Goal: Transaction & Acquisition: Book appointment/travel/reservation

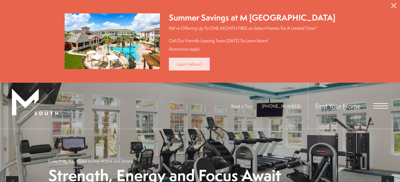
click at [199, 64] on link "Learn More!" at bounding box center [189, 64] width 41 height 13
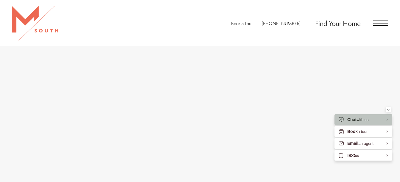
scroll to position [417, 0]
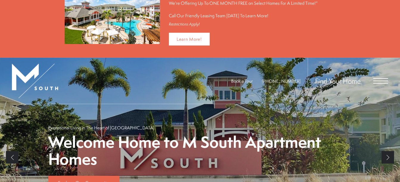
scroll to position [60, 0]
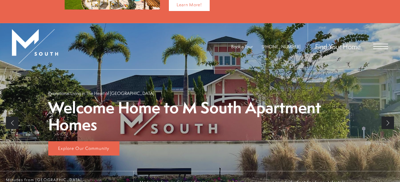
click at [388, 40] on div "Book a Tour 813-570-8014 Find Your Home" at bounding box center [200, 46] width 400 height 46
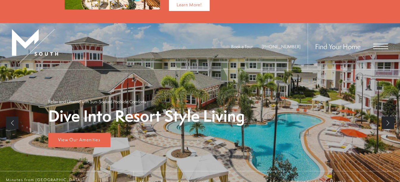
click at [385, 44] on span "Open Menu" at bounding box center [380, 44] width 15 height 1
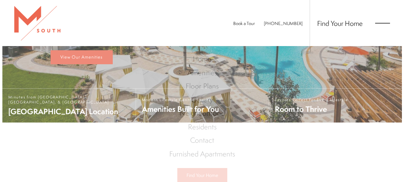
scroll to position [0, 0]
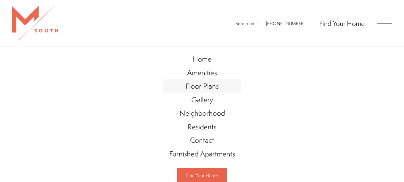
click at [212, 88] on span "Floor Plans" at bounding box center [202, 86] width 33 height 10
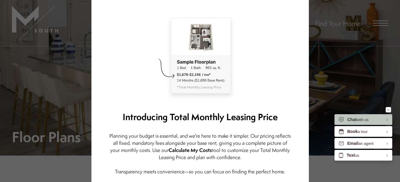
scroll to position [60, 0]
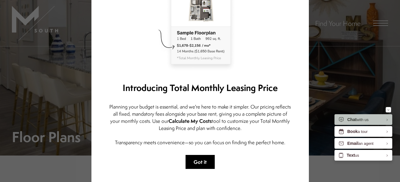
click at [199, 160] on button "Got it" at bounding box center [200, 162] width 29 height 14
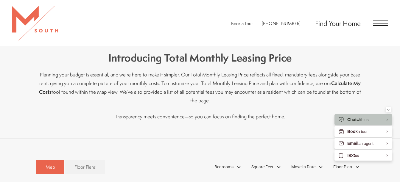
scroll to position [268, 0]
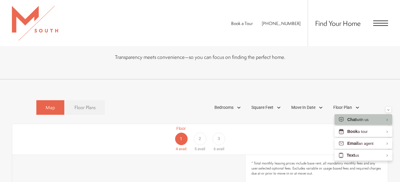
click at [83, 104] on link "Floor Plans" at bounding box center [85, 107] width 40 height 15
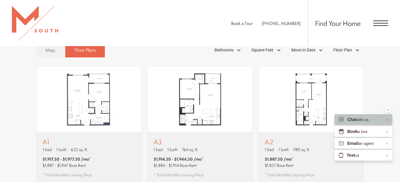
scroll to position [328, 0]
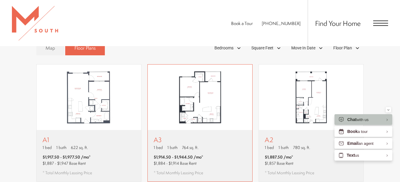
click at [202, 105] on img "View floor plan A3" at bounding box center [200, 98] width 105 height 66
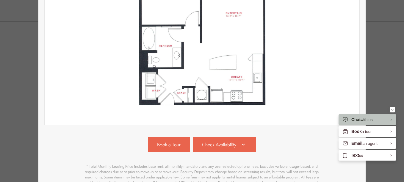
scroll to position [210, 0]
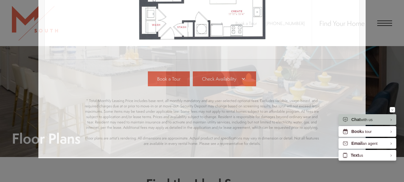
click at [390, 71] on div "A3 1 bed 1 bath 764 sq. ft. $1,914.50 - $1,944.50 /mo* $1,884 - $1,914 Base Ren…" at bounding box center [202, 91] width 404 height 182
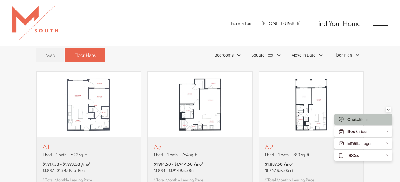
scroll to position [329, 0]
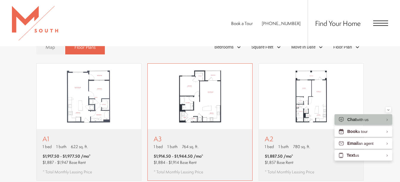
click at [206, 99] on img "View floor plan A3" at bounding box center [200, 97] width 105 height 66
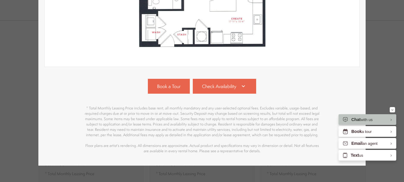
scroll to position [208, 0]
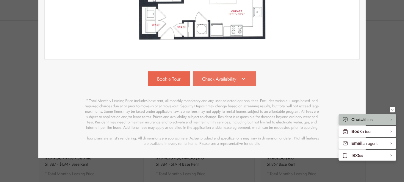
click at [221, 77] on span "Check Availability" at bounding box center [219, 79] width 34 height 7
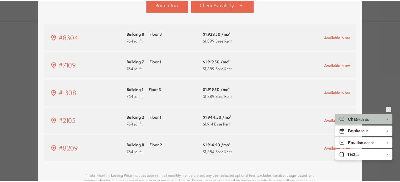
scroll to position [329, 0]
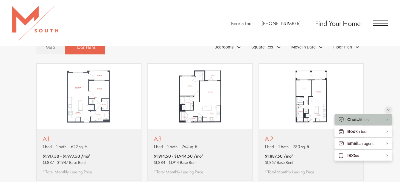
click at [388, 109] on icon "Minimize" at bounding box center [388, 109] width 2 height 1
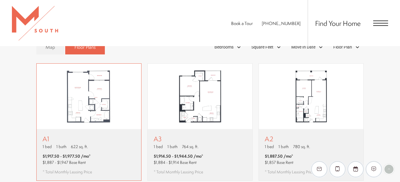
click at [93, 112] on img "View floor plan A1" at bounding box center [89, 97] width 105 height 66
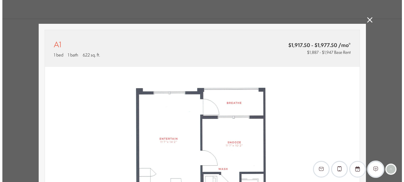
scroll to position [0, 0]
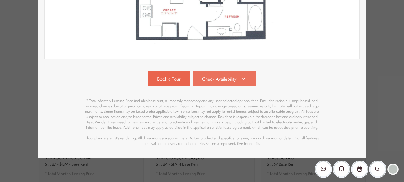
click at [217, 80] on link "Check Availability" at bounding box center [225, 78] width 64 height 15
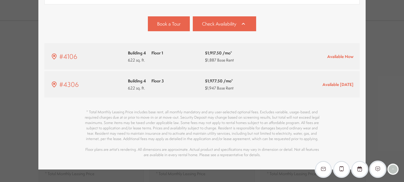
scroll to position [277, 0]
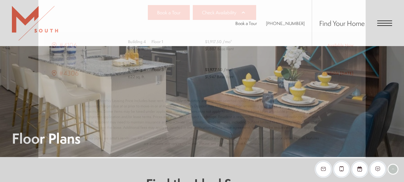
click at [377, 106] on div "A1 1 bed 1 bath 622 sq. ft. $1,917.50 - $1,977.50 /mo* $1,887 - $1,947 Base Ren…" at bounding box center [202, 91] width 404 height 182
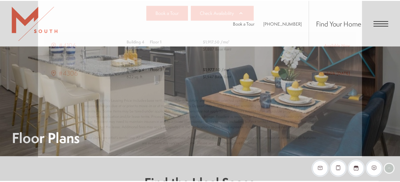
scroll to position [329, 0]
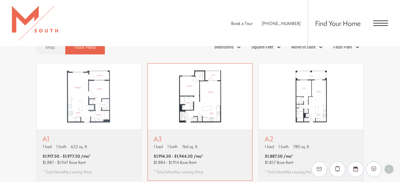
click at [191, 84] on img "View floor plan A3" at bounding box center [200, 97] width 105 height 66
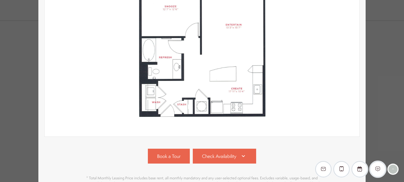
scroll to position [208, 0]
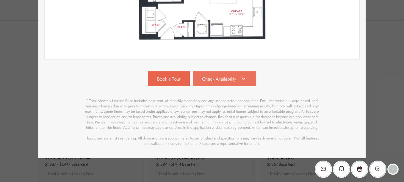
click at [212, 78] on span "Check Availability" at bounding box center [219, 79] width 34 height 7
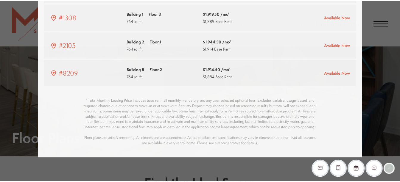
scroll to position [329, 0]
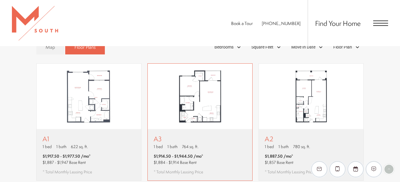
click at [185, 93] on img "View floor plan A3" at bounding box center [200, 97] width 105 height 66
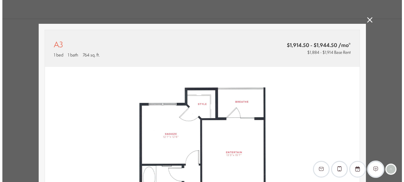
scroll to position [0, 0]
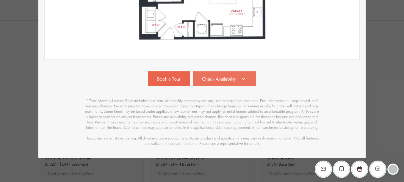
click at [231, 76] on span "Check Availability" at bounding box center [219, 79] width 34 height 7
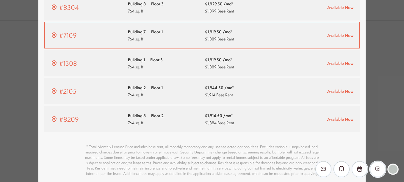
scroll to position [280, 0]
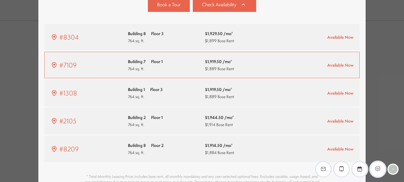
click at [115, 66] on div "#7109" at bounding box center [86, 65] width 71 height 10
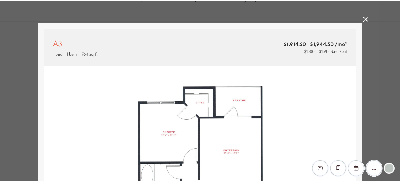
scroll to position [329, 0]
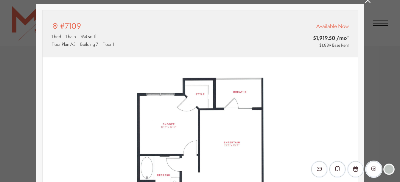
type input "**********"
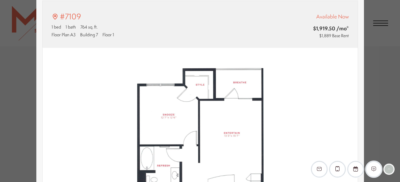
scroll to position [0, 0]
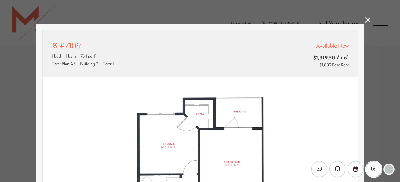
click at [365, 19] on icon at bounding box center [367, 19] width 5 height 5
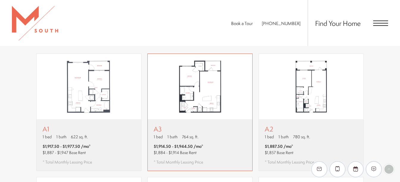
scroll to position [329, 0]
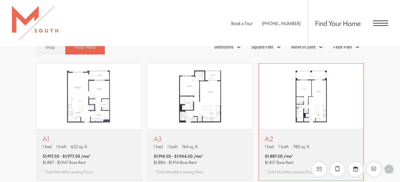
click at [323, 100] on img "View floor plan A2" at bounding box center [311, 97] width 105 height 66
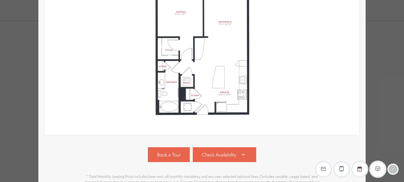
scroll to position [210, 0]
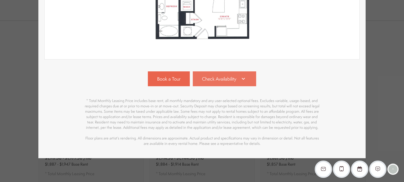
click at [224, 77] on span "Check Availability" at bounding box center [219, 79] width 34 height 7
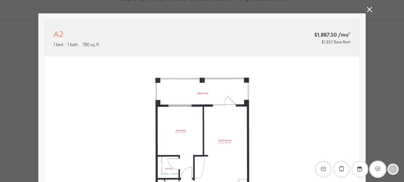
scroll to position [0, 0]
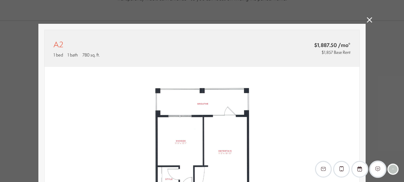
click at [370, 21] on icon at bounding box center [369, 19] width 5 height 5
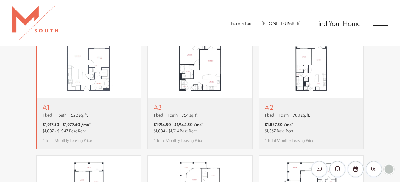
scroll to position [358, 0]
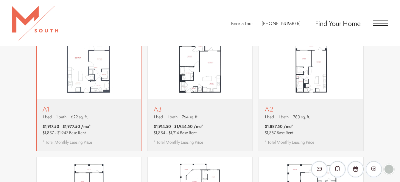
click at [104, 70] on img "View floor plan A1" at bounding box center [89, 67] width 105 height 66
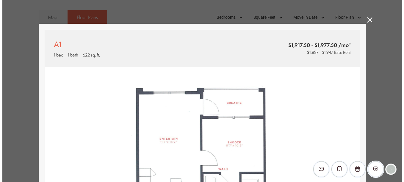
scroll to position [0, 0]
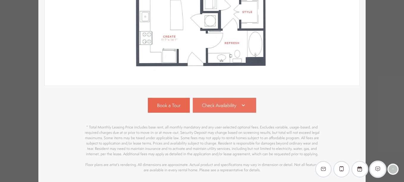
click at [225, 107] on span "Check Availability" at bounding box center [219, 105] width 34 height 7
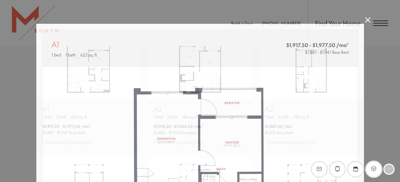
click at [371, 23] on div "A1 1 bed 1 bath 622 sq. ft. $1,917.50 - $1,977.50 /mo* $1,887 - $1,947 Base Ren…" at bounding box center [200, 91] width 400 height 182
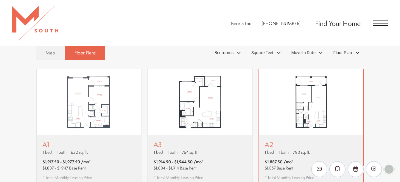
scroll to position [299, 0]
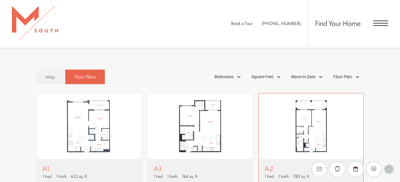
click at [311, 103] on img "View floor plan A2" at bounding box center [311, 127] width 105 height 66
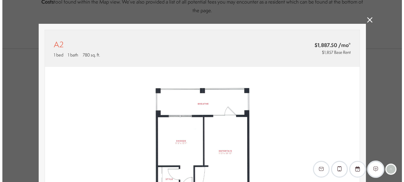
scroll to position [0, 0]
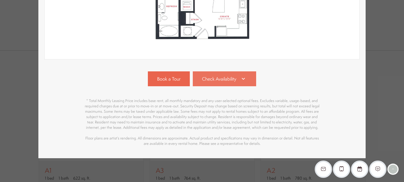
click at [231, 78] on link "Check Availability" at bounding box center [225, 78] width 64 height 15
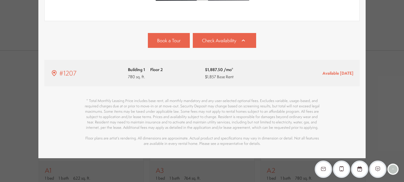
scroll to position [248, 0]
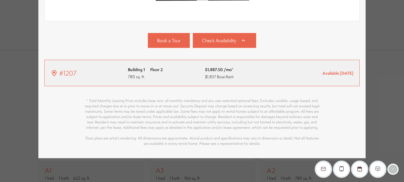
click at [238, 70] on div "$1,887.50 /mo* $1,857 Base Rent" at bounding box center [240, 73] width 71 height 14
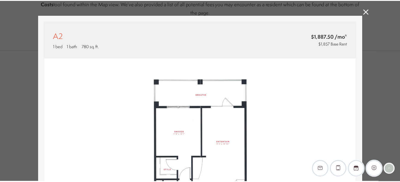
scroll to position [299, 0]
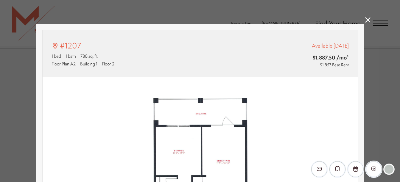
type input "**********"
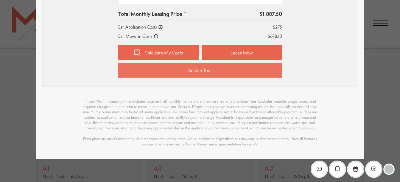
scroll to position [299, 0]
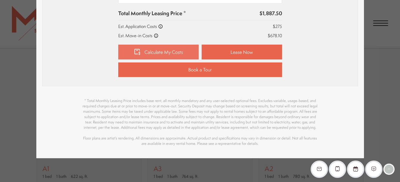
click at [160, 45] on link "Calculate My Costs" at bounding box center [158, 52] width 80 height 15
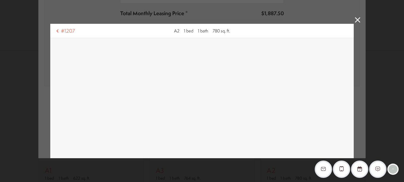
scroll to position [0, 0]
click at [355, 21] on icon at bounding box center [357, 19] width 5 height 5
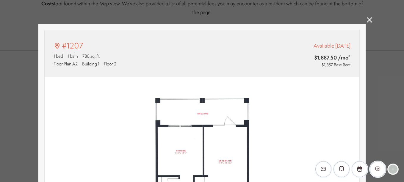
click at [367, 20] on icon at bounding box center [369, 19] width 5 height 5
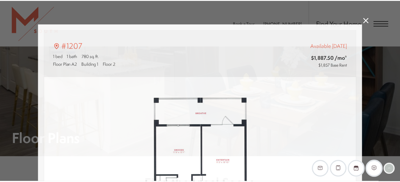
scroll to position [299, 0]
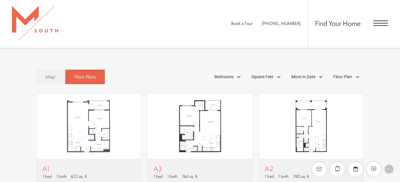
click at [384, 25] on span "Open Menu" at bounding box center [380, 23] width 15 height 5
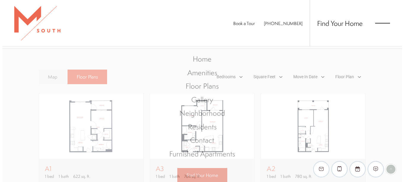
scroll to position [0, 0]
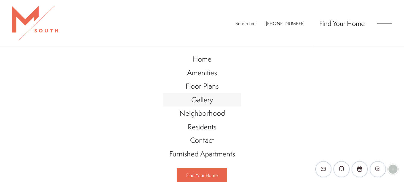
click at [203, 102] on span "Gallery" at bounding box center [203, 100] width 22 height 10
